Goal: Book appointment/travel/reservation

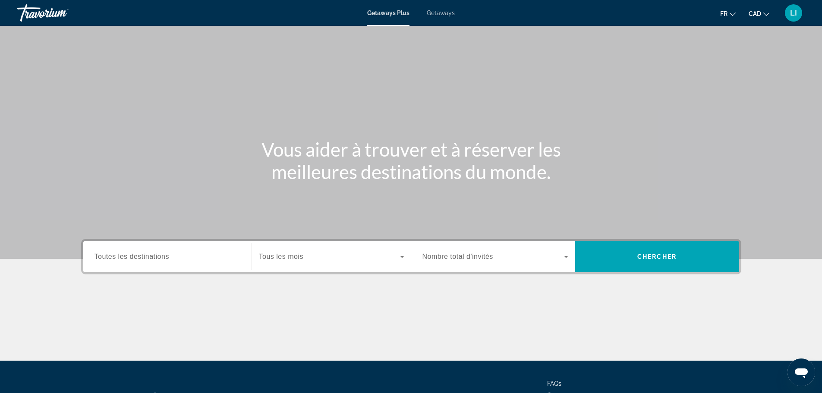
click at [440, 13] on span "Getaways" at bounding box center [441, 12] width 28 height 7
click at [384, 12] on span "Getaways Plus" at bounding box center [388, 12] width 42 height 7
click at [175, 256] on input "Destination Toutes les destinations" at bounding box center [168, 257] width 146 height 10
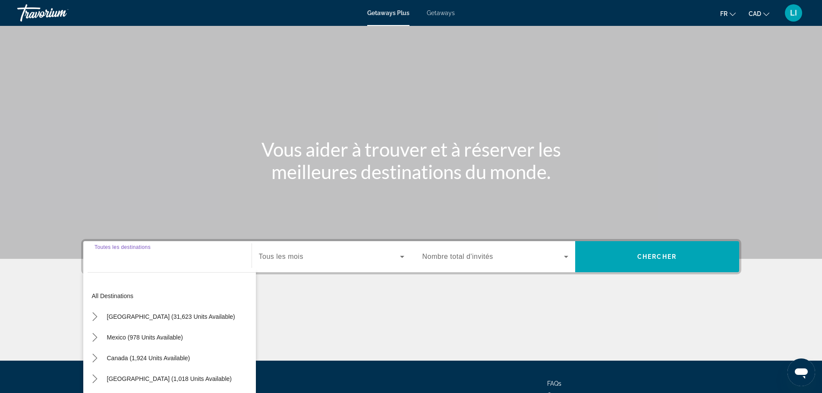
scroll to position [73, 0]
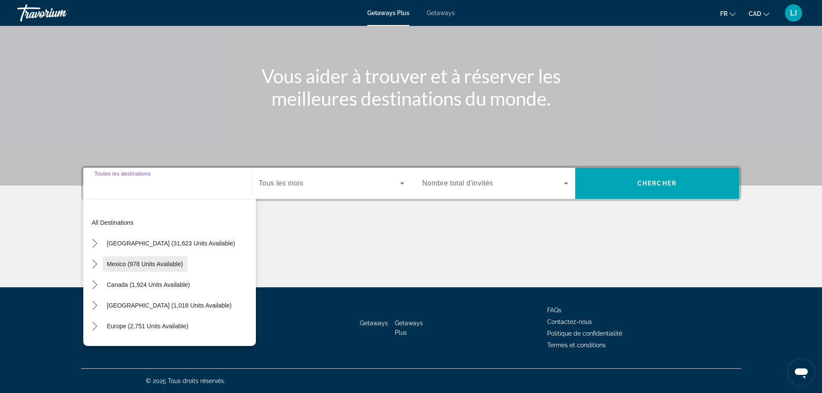
click at [168, 263] on span "Mexico (978 units available)" at bounding box center [145, 264] width 76 height 7
type input "**********"
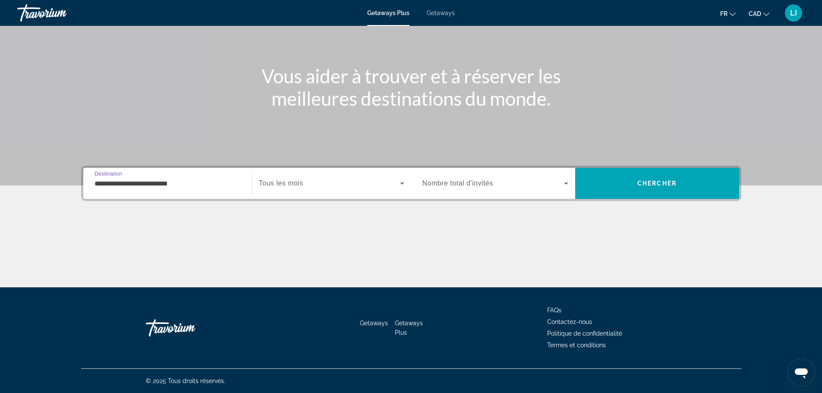
click at [283, 180] on span "Tous les mois" at bounding box center [281, 183] width 44 height 7
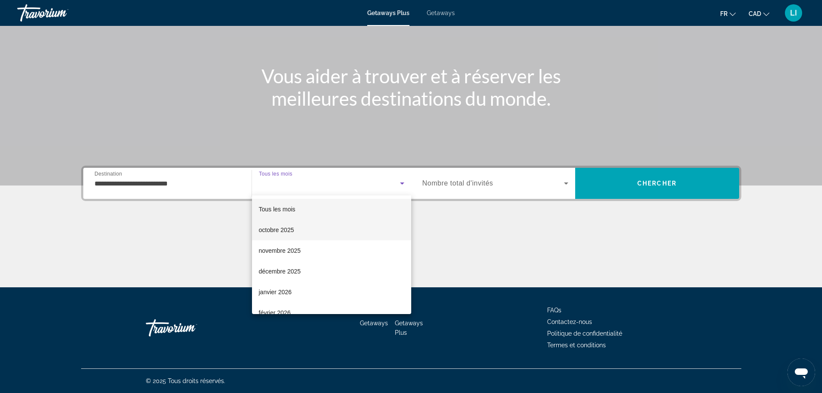
click at [279, 225] on span "octobre 2025" at bounding box center [276, 230] width 35 height 10
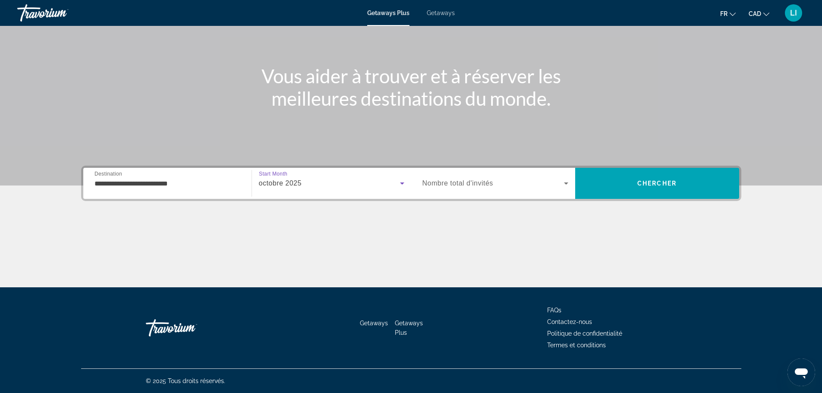
click at [461, 182] on span "Nombre total d'invités" at bounding box center [458, 183] width 71 height 7
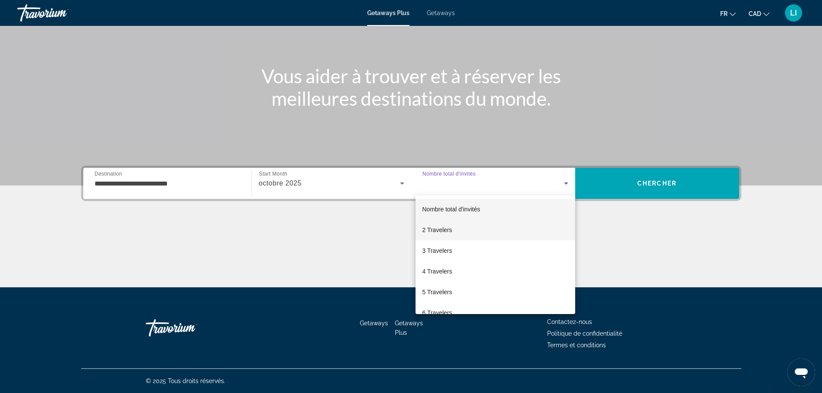
click at [455, 228] on mat-option "2 Travelers" at bounding box center [496, 230] width 160 height 21
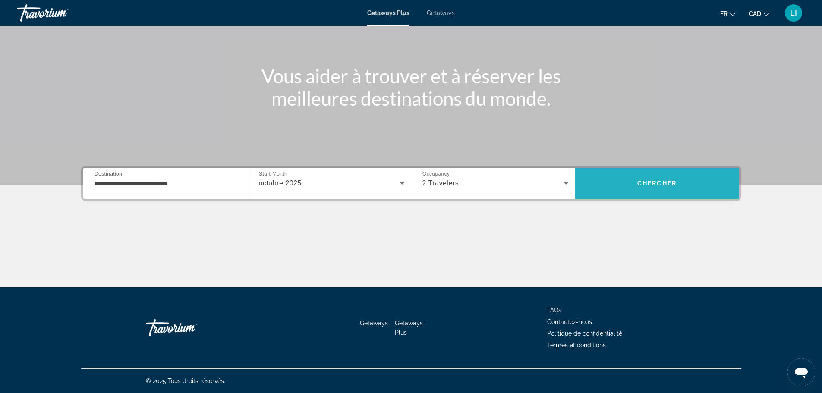
click at [668, 183] on span "Chercher" at bounding box center [657, 183] width 39 height 7
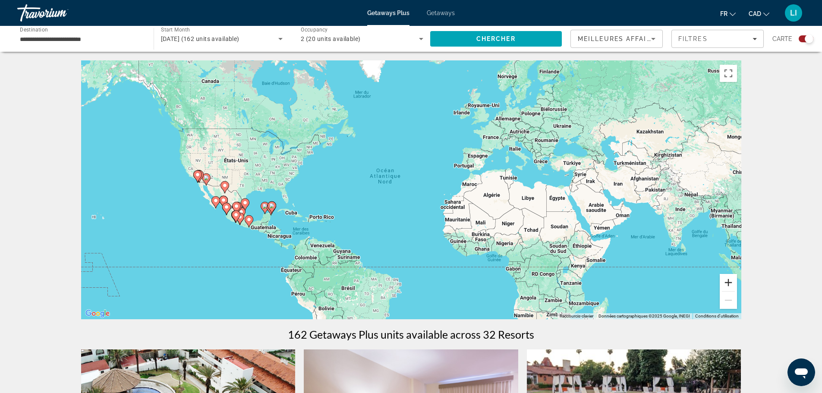
click at [727, 284] on button "Zoom avant" at bounding box center [728, 282] width 17 height 17
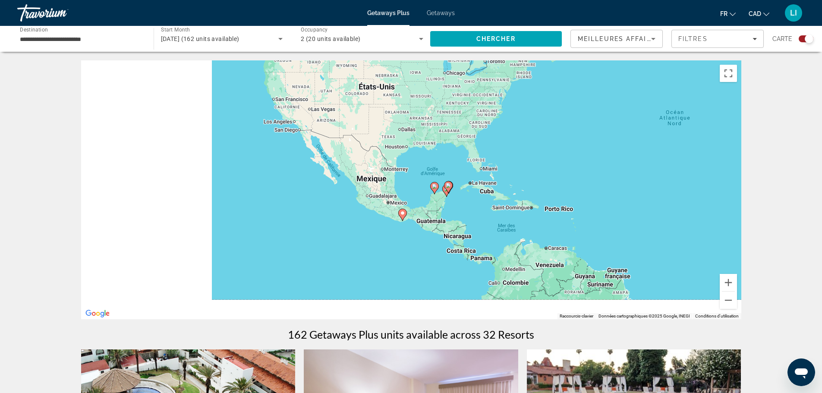
drag, startPoint x: 307, startPoint y: 224, endPoint x: 735, endPoint y: 163, distance: 431.8
click at [735, 163] on div "Pour activer le glissement du marqueur avec le clavier, appuyez sur Alt+Entrée.…" at bounding box center [411, 189] width 661 height 259
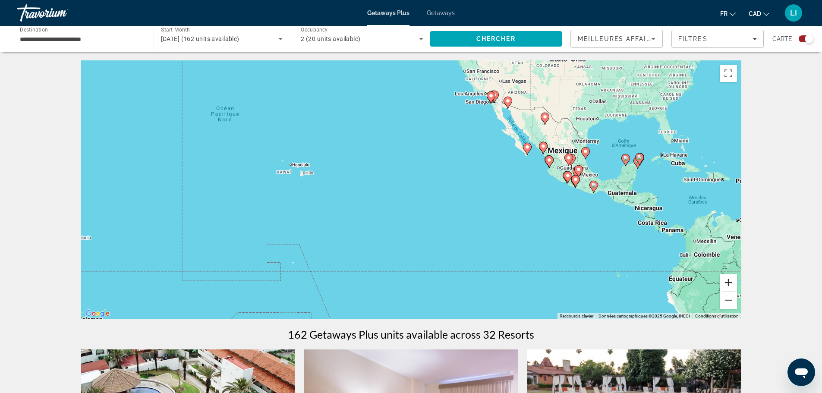
click at [726, 281] on button "Zoom avant" at bounding box center [728, 282] width 17 height 17
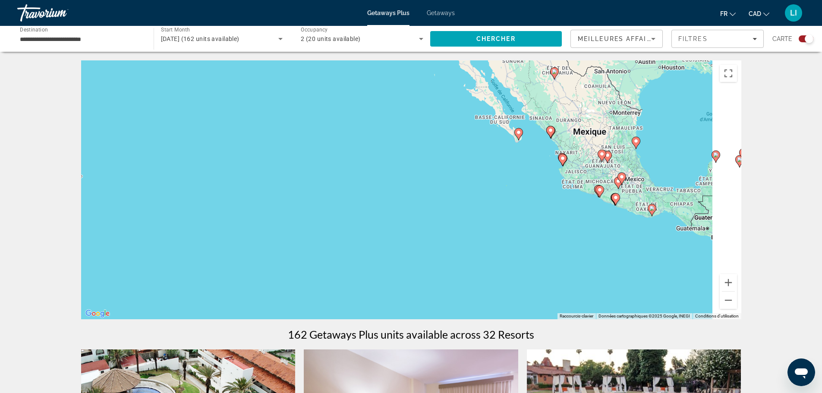
drag, startPoint x: 508, startPoint y: 228, endPoint x: 441, endPoint y: 247, distance: 69.4
click at [442, 247] on div "Pour activer le glissement du marqueur avec le clavier, appuyez sur Alt+Entrée.…" at bounding box center [411, 189] width 661 height 259
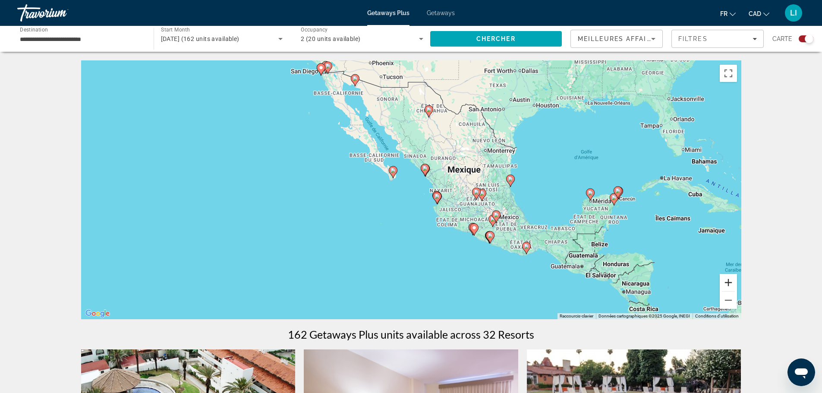
click at [726, 285] on button "Zoom avant" at bounding box center [728, 282] width 17 height 17
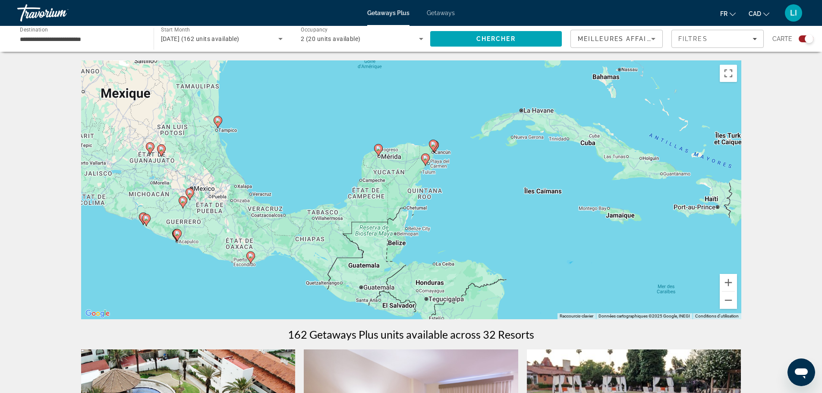
drag, startPoint x: 663, startPoint y: 190, endPoint x: 304, endPoint y: 161, distance: 359.9
click at [303, 161] on div "Pour activer le glissement du marqueur avec le clavier, appuyez sur Alt+Entrée.…" at bounding box center [411, 189] width 661 height 259
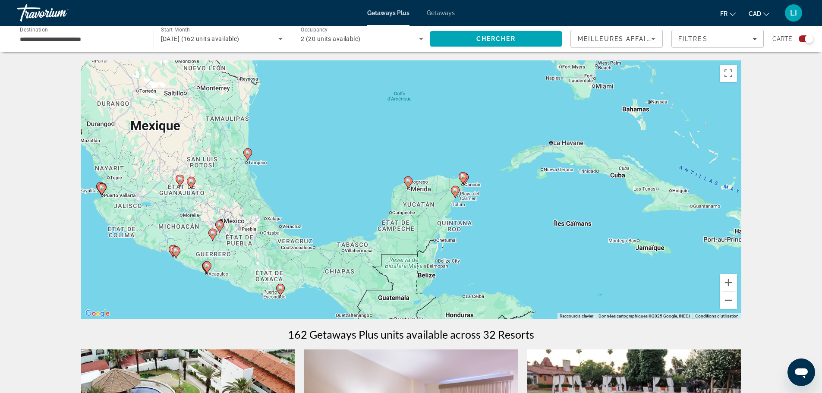
click at [409, 180] on image "Main content" at bounding box center [408, 180] width 5 height 5
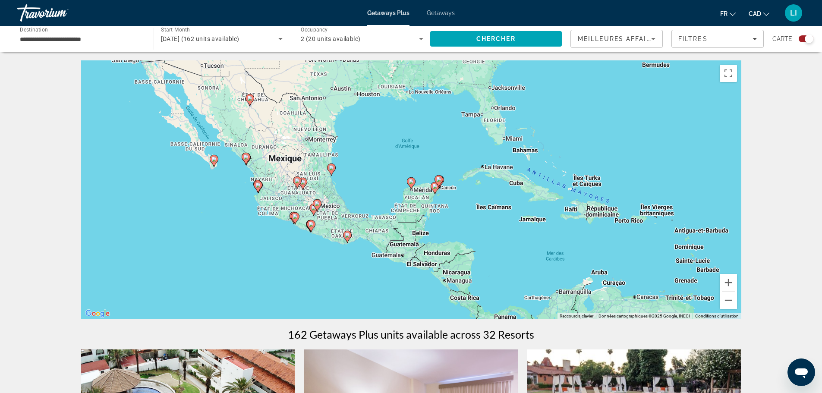
click at [410, 180] on image "Main content" at bounding box center [411, 181] width 5 height 5
type input "**********"
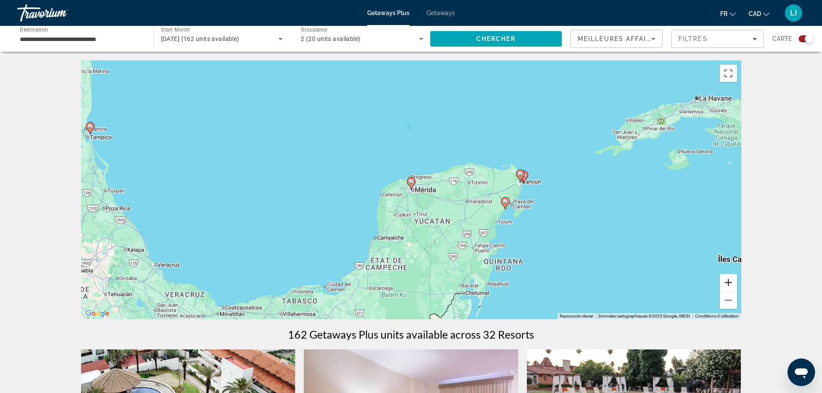
click at [730, 280] on button "Zoom avant" at bounding box center [728, 282] width 17 height 17
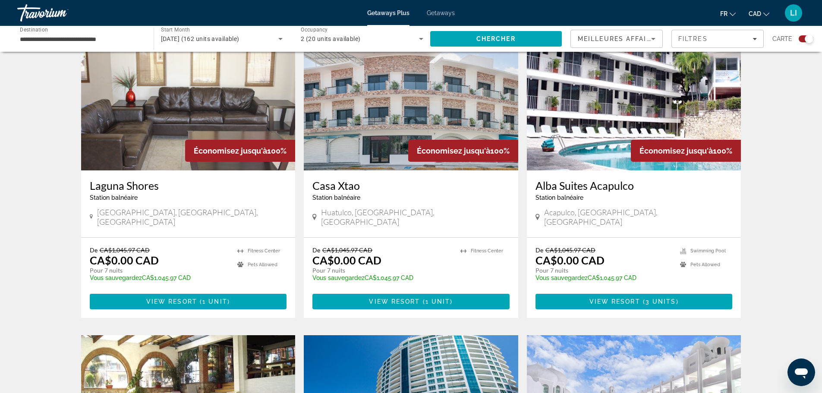
scroll to position [648, 0]
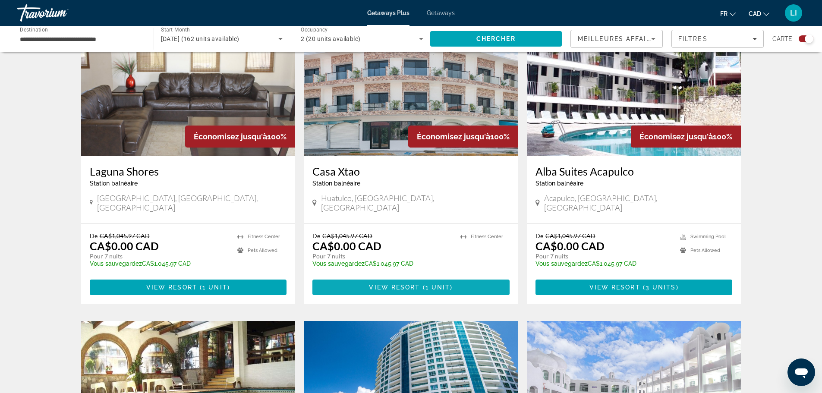
click at [409, 284] on span "View Resort" at bounding box center [394, 287] width 51 height 7
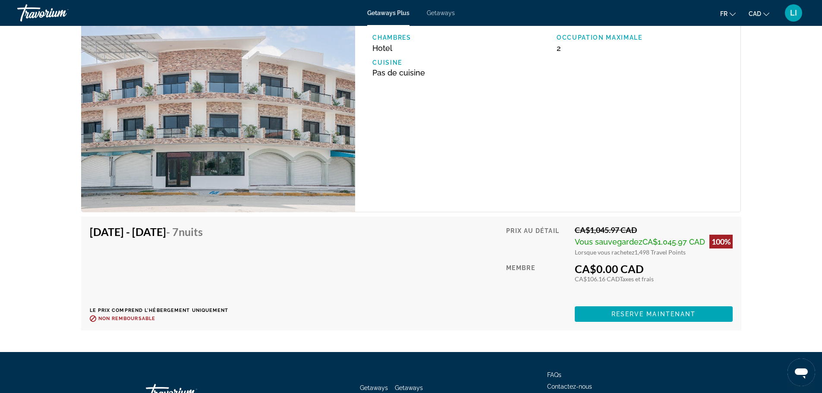
scroll to position [1403, 0]
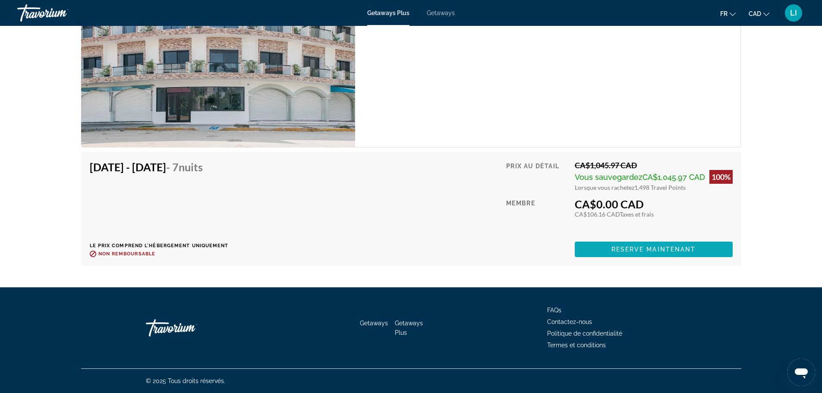
click at [654, 249] on span "Reserve maintenant" at bounding box center [654, 249] width 85 height 7
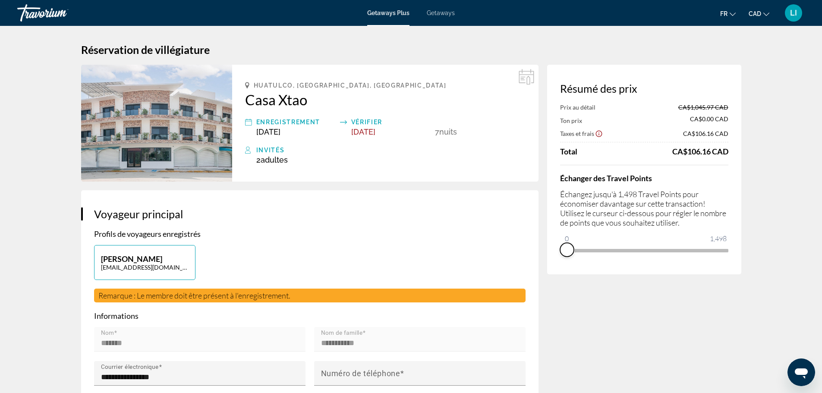
drag, startPoint x: 723, startPoint y: 261, endPoint x: 567, endPoint y: 265, distance: 155.9
click at [567, 265] on div "Résumé des prix Prix au détail CA$1,045.97 CAD Ton prix CA$0.00 CAD Taxes et fr…" at bounding box center [644, 170] width 194 height 210
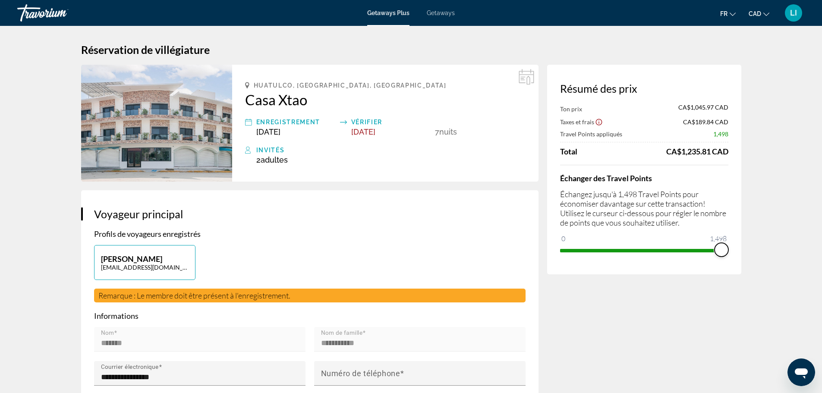
drag, startPoint x: 568, startPoint y: 238, endPoint x: 730, endPoint y: 240, distance: 162.3
click at [730, 240] on div "Résumé des prix Ton prix CA$1,045.97 CAD Taxes et frais CA$189.84 CAD Travel Po…" at bounding box center [644, 170] width 194 height 210
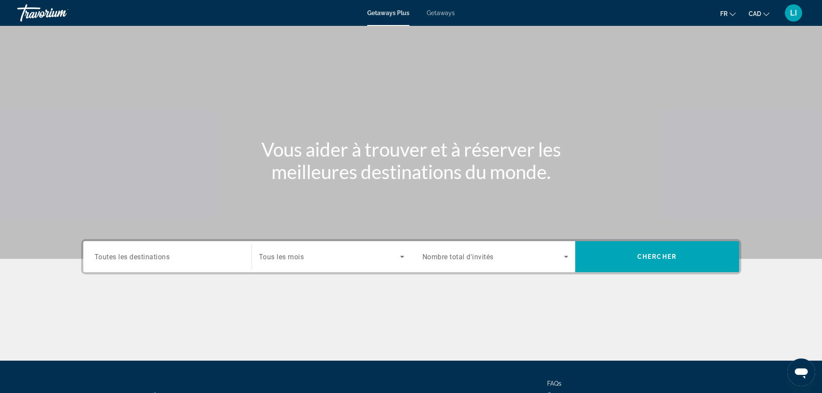
click at [440, 11] on span "Getaways" at bounding box center [441, 12] width 28 height 7
click at [217, 253] on input "Destination Toutes les destinations" at bounding box center [168, 257] width 146 height 10
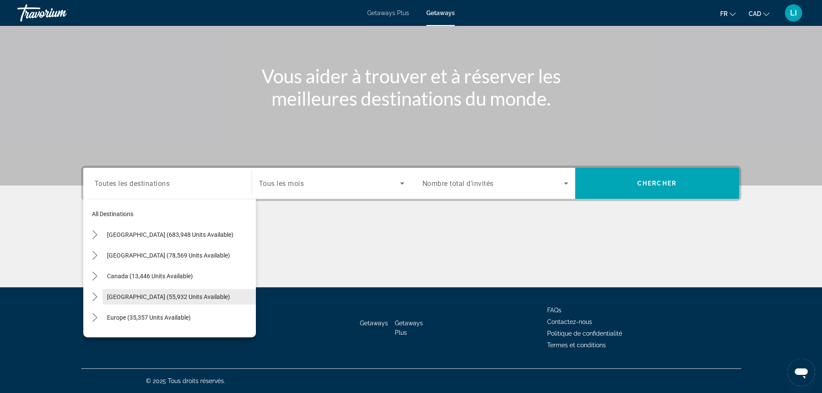
click at [119, 294] on span "[GEOGRAPHIC_DATA] (55,932 units available)" at bounding box center [168, 297] width 123 height 7
type input "**********"
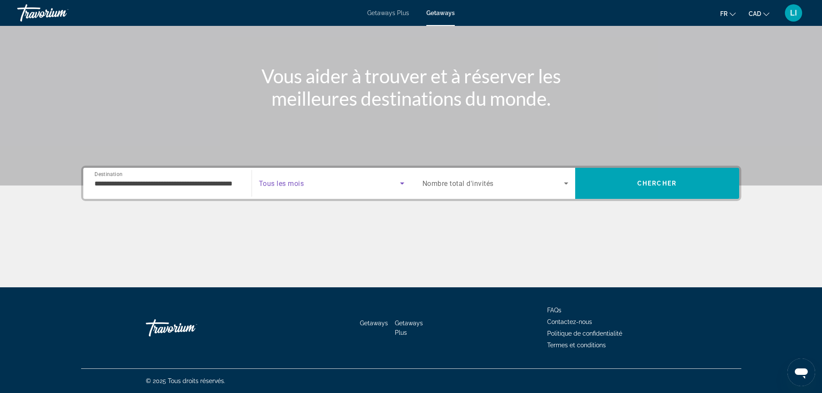
click at [308, 184] on span "Search widget" at bounding box center [329, 183] width 141 height 10
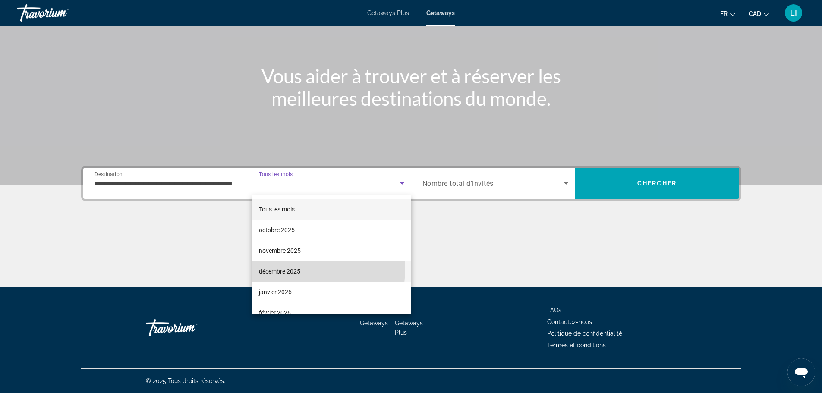
click at [268, 268] on span "décembre 2025" at bounding box center [279, 271] width 41 height 10
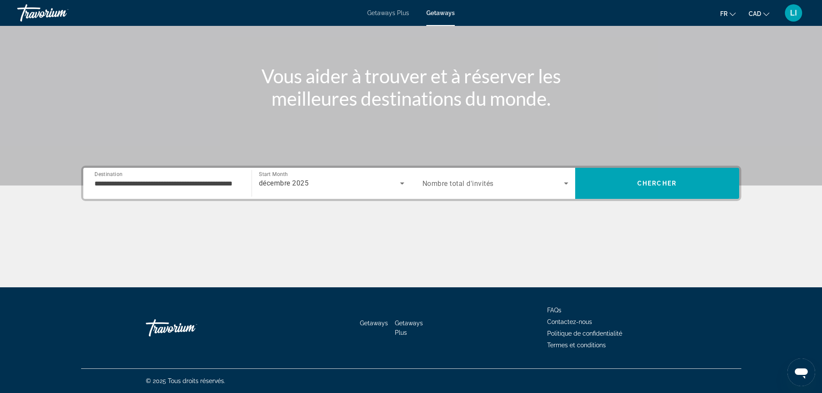
click at [528, 190] on div "Search widget" at bounding box center [496, 183] width 146 height 24
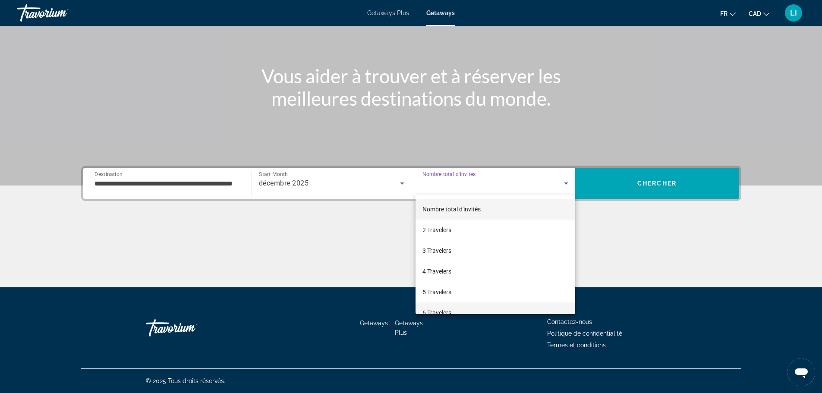
click at [446, 306] on mat-option "6 Travelers" at bounding box center [496, 313] width 160 height 21
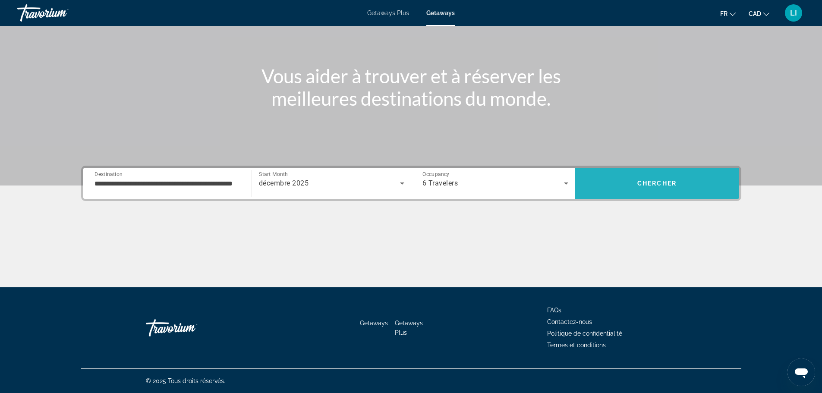
click at [644, 190] on span "Search" at bounding box center [657, 183] width 164 height 21
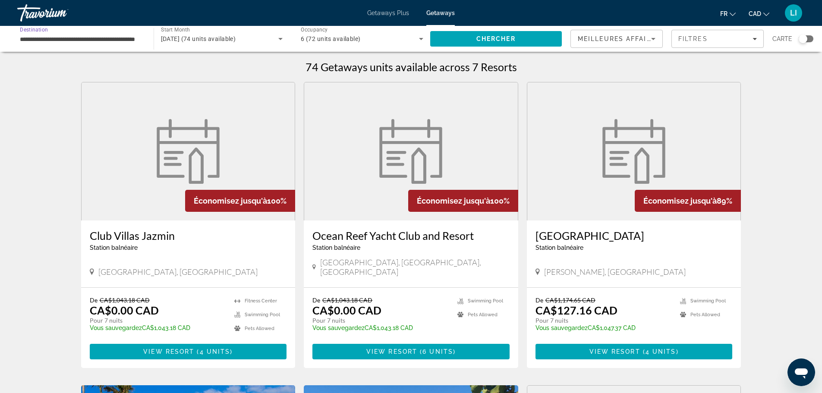
click at [121, 40] on input "**********" at bounding box center [81, 39] width 123 height 10
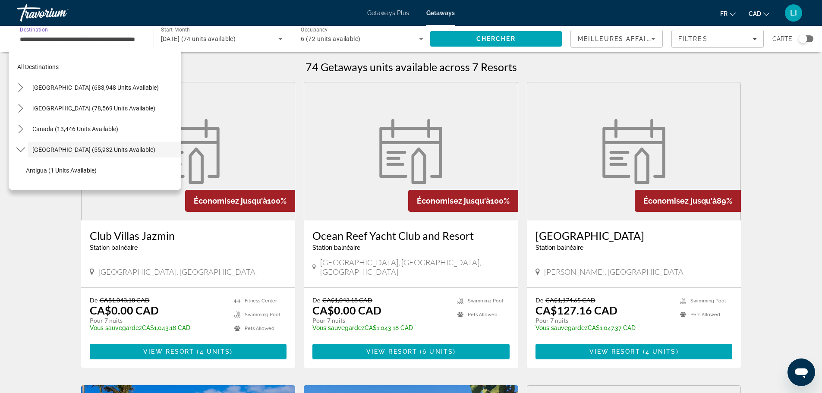
scroll to position [31, 0]
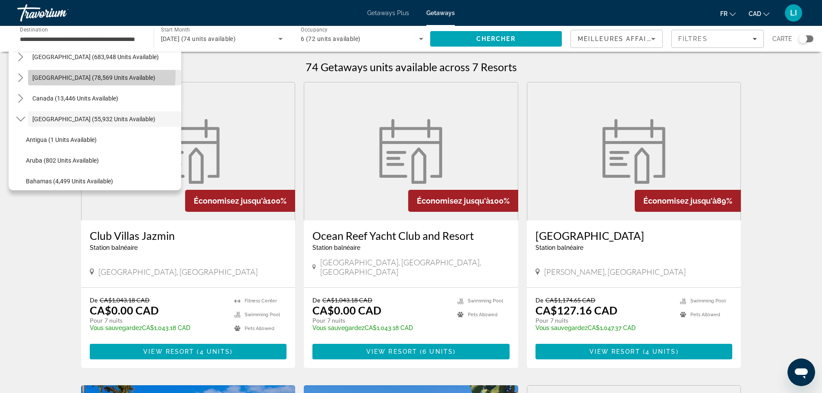
click at [81, 73] on span "Select destination: Mexico (78,569 units available)" at bounding box center [104, 77] width 153 height 21
type input "**********"
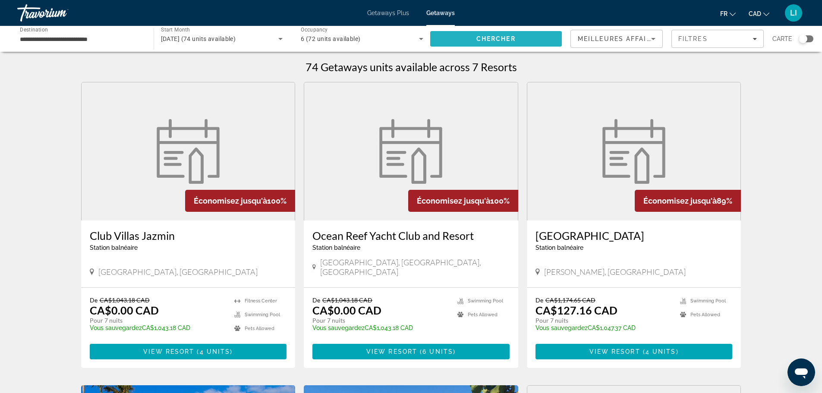
click at [485, 37] on span "Chercher" at bounding box center [496, 38] width 39 height 7
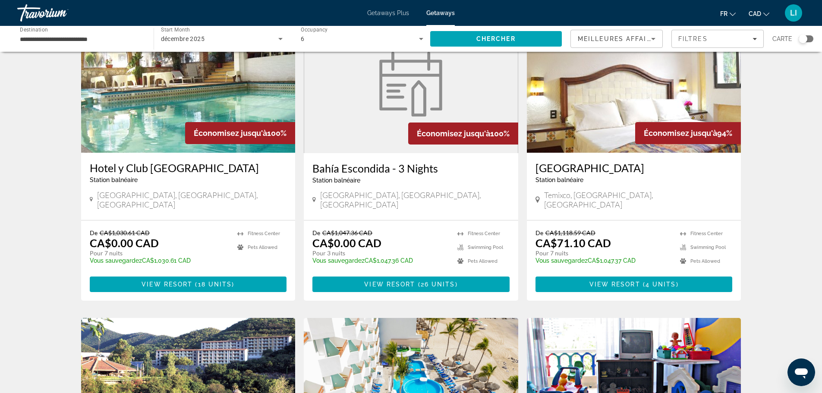
scroll to position [86, 0]
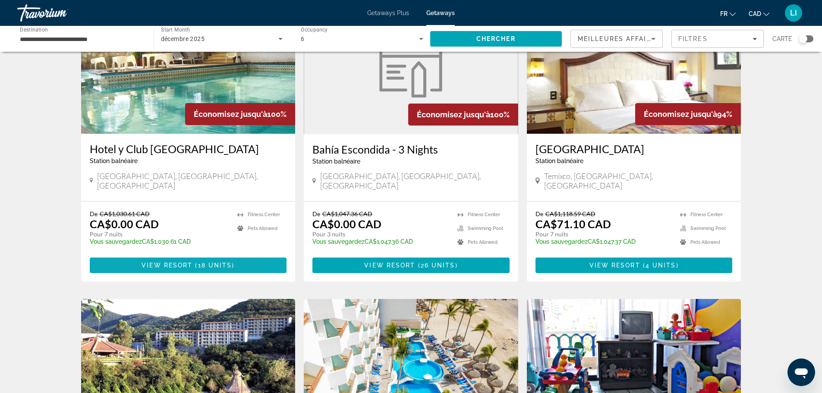
click at [180, 262] on span "View Resort" at bounding box center [167, 265] width 51 height 7
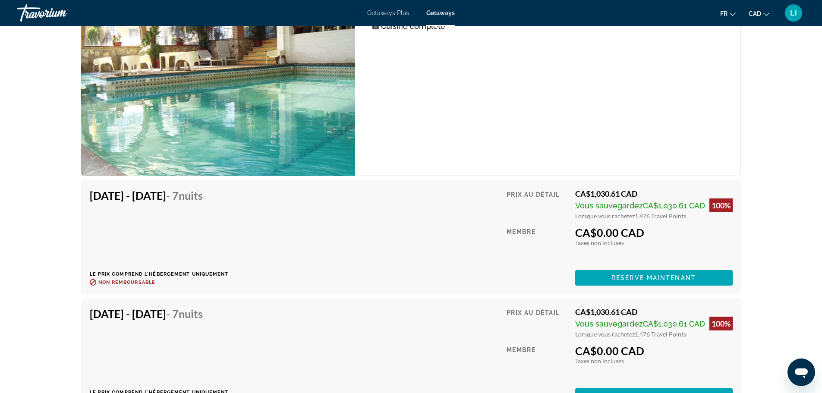
scroll to position [1684, 0]
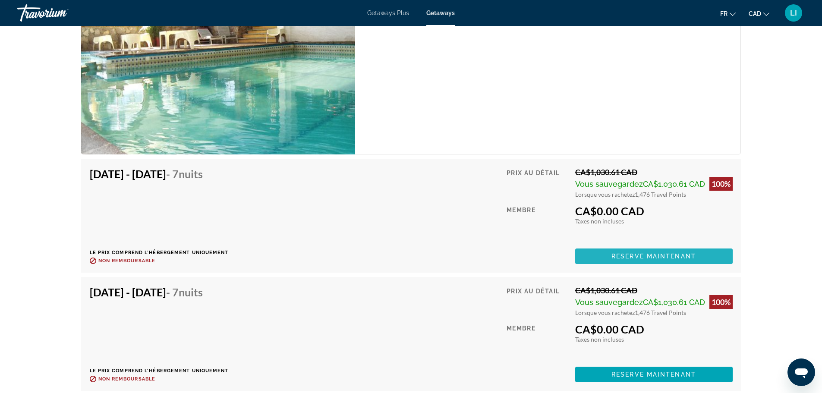
click at [668, 253] on span "Reserve maintenant" at bounding box center [654, 256] width 85 height 7
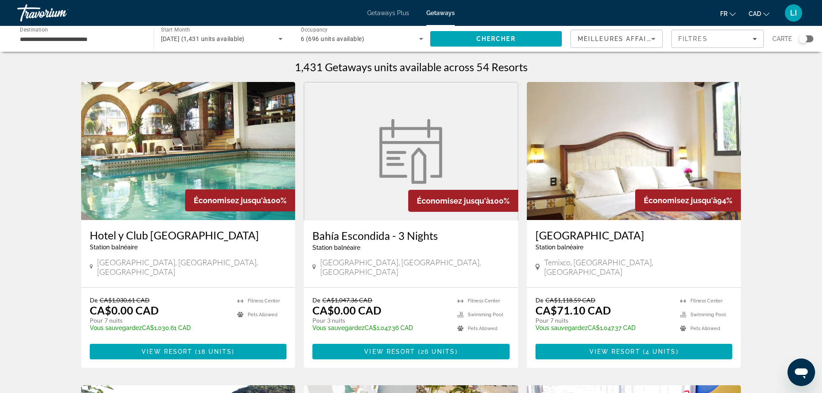
click at [85, 38] on input "**********" at bounding box center [81, 39] width 123 height 10
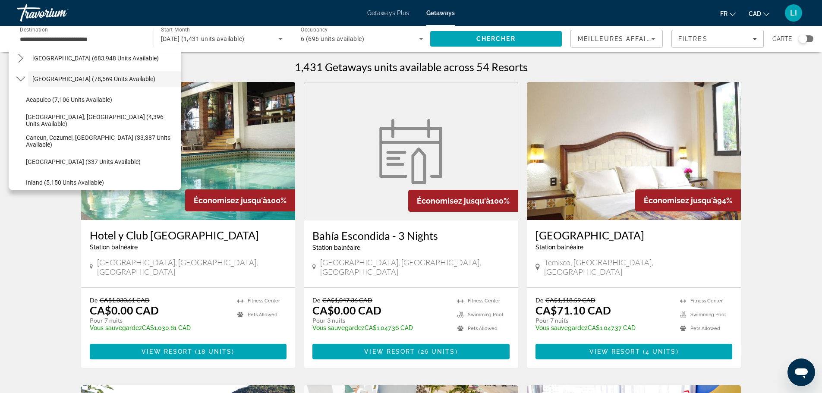
scroll to position [35, 0]
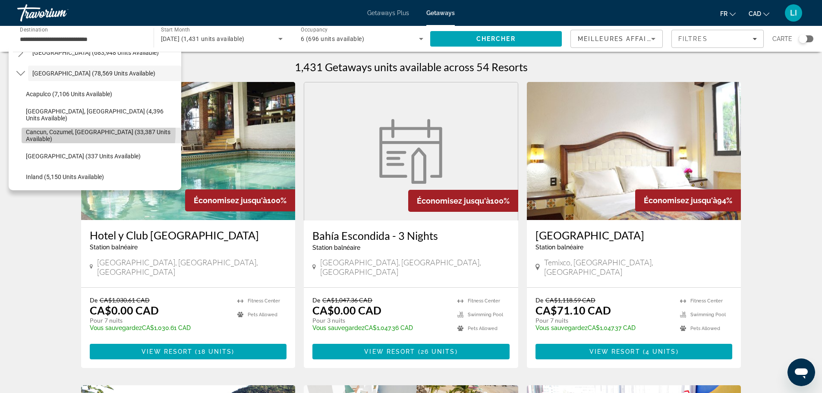
click at [66, 131] on span "Cancun, Cozumel, [GEOGRAPHIC_DATA] (33,387 units available)" at bounding box center [101, 136] width 151 height 14
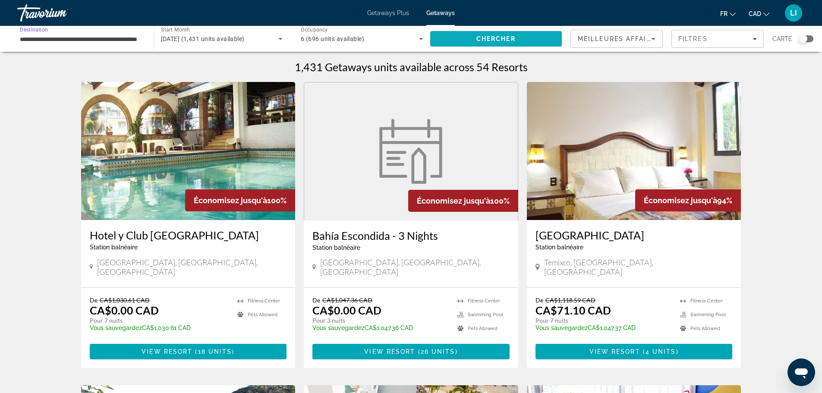
click at [489, 34] on span "Search" at bounding box center [496, 38] width 132 height 21
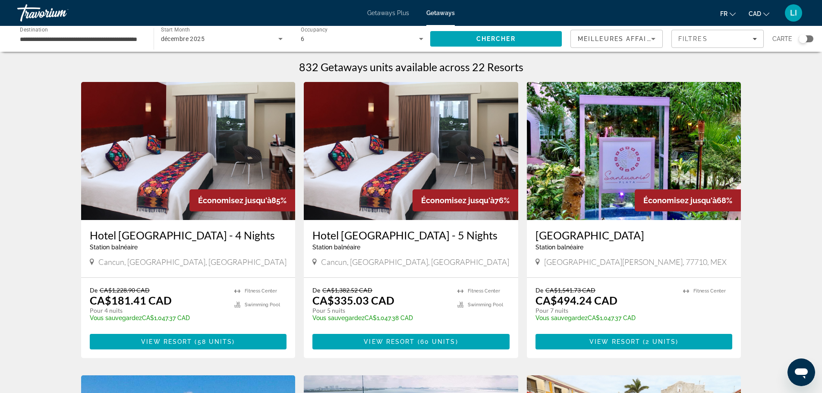
click at [624, 38] on span "Meilleures affaires" at bounding box center [619, 38] width 83 height 7
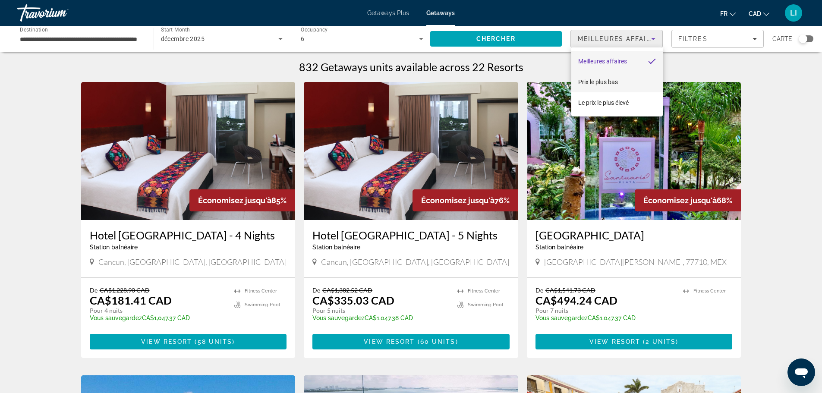
click at [604, 80] on span "Prix ​​le plus bas" at bounding box center [599, 82] width 40 height 7
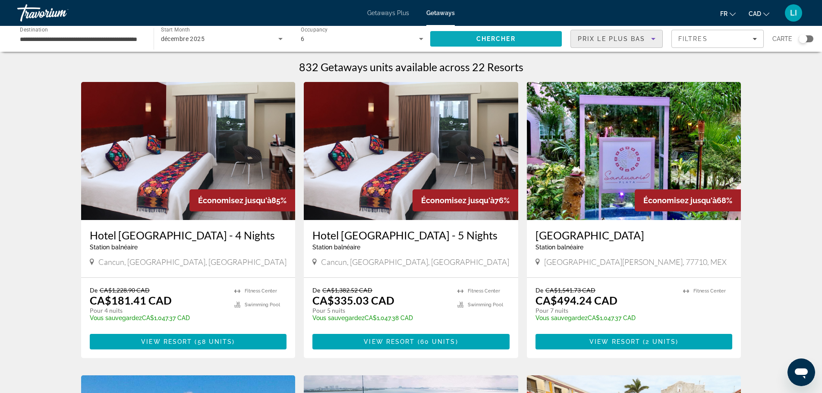
click at [503, 39] on span "Chercher" at bounding box center [496, 38] width 39 height 7
click at [202, 39] on span "décembre 2025" at bounding box center [183, 38] width 44 height 7
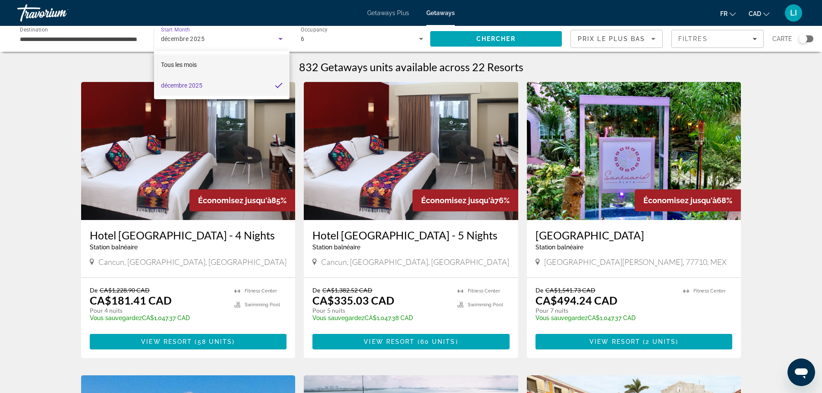
click at [175, 66] on span "Tous les mois" at bounding box center [179, 64] width 36 height 7
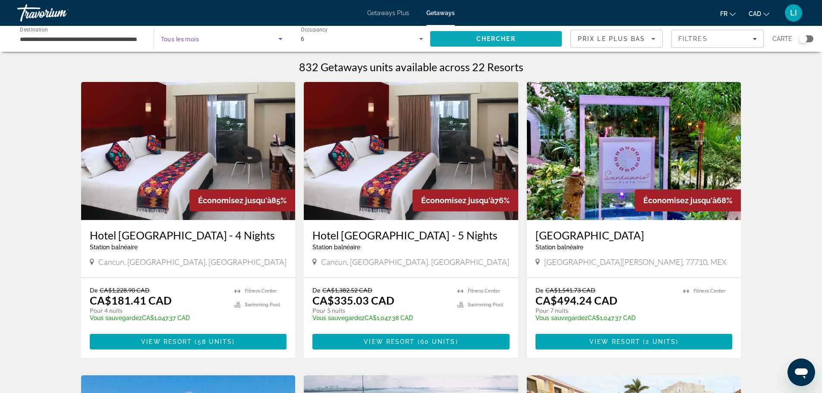
click at [493, 42] on span "Chercher" at bounding box center [496, 38] width 39 height 7
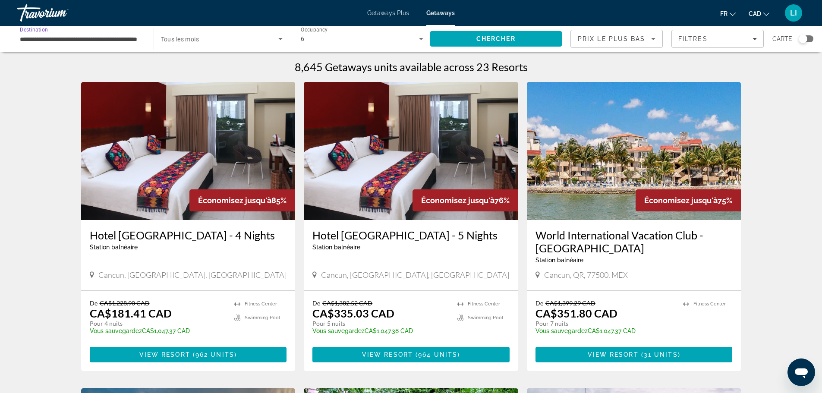
click at [119, 37] on input "**********" at bounding box center [81, 39] width 123 height 10
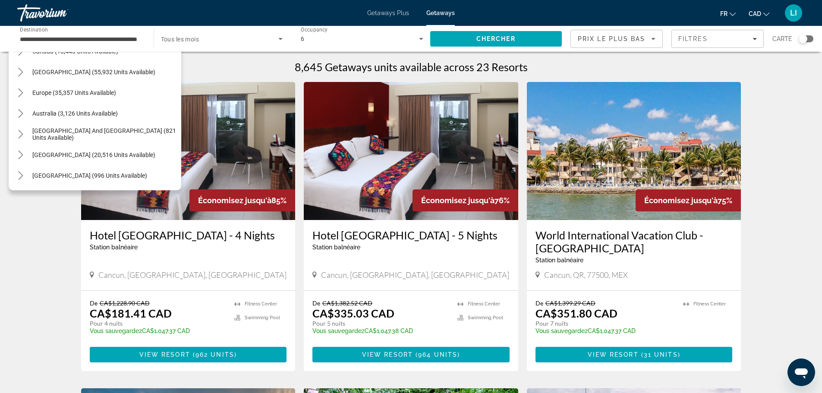
scroll to position [307, 0]
click at [21, 174] on icon "Toggle Central America (996 units available) submenu" at bounding box center [20, 174] width 9 height 9
click at [32, 173] on span "Panama (58 units available)" at bounding box center [64, 175] width 76 height 7
type input "**********"
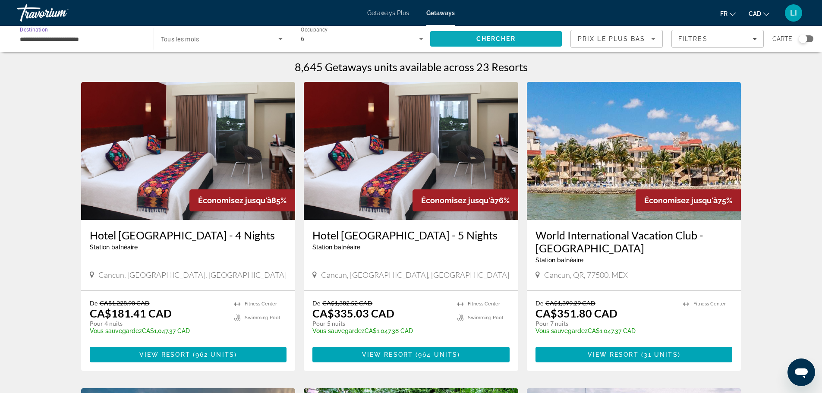
click at [509, 44] on span "Search" at bounding box center [496, 38] width 132 height 21
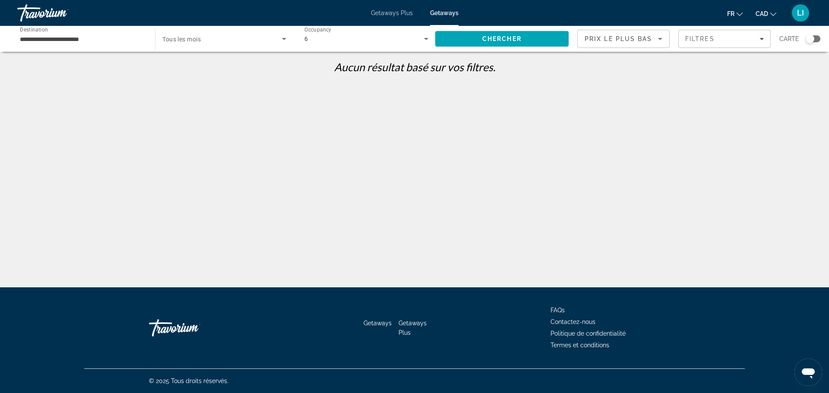
click at [383, 12] on span "Getaways Plus" at bounding box center [392, 12] width 42 height 7
